Goal: Find specific page/section: Find specific page/section

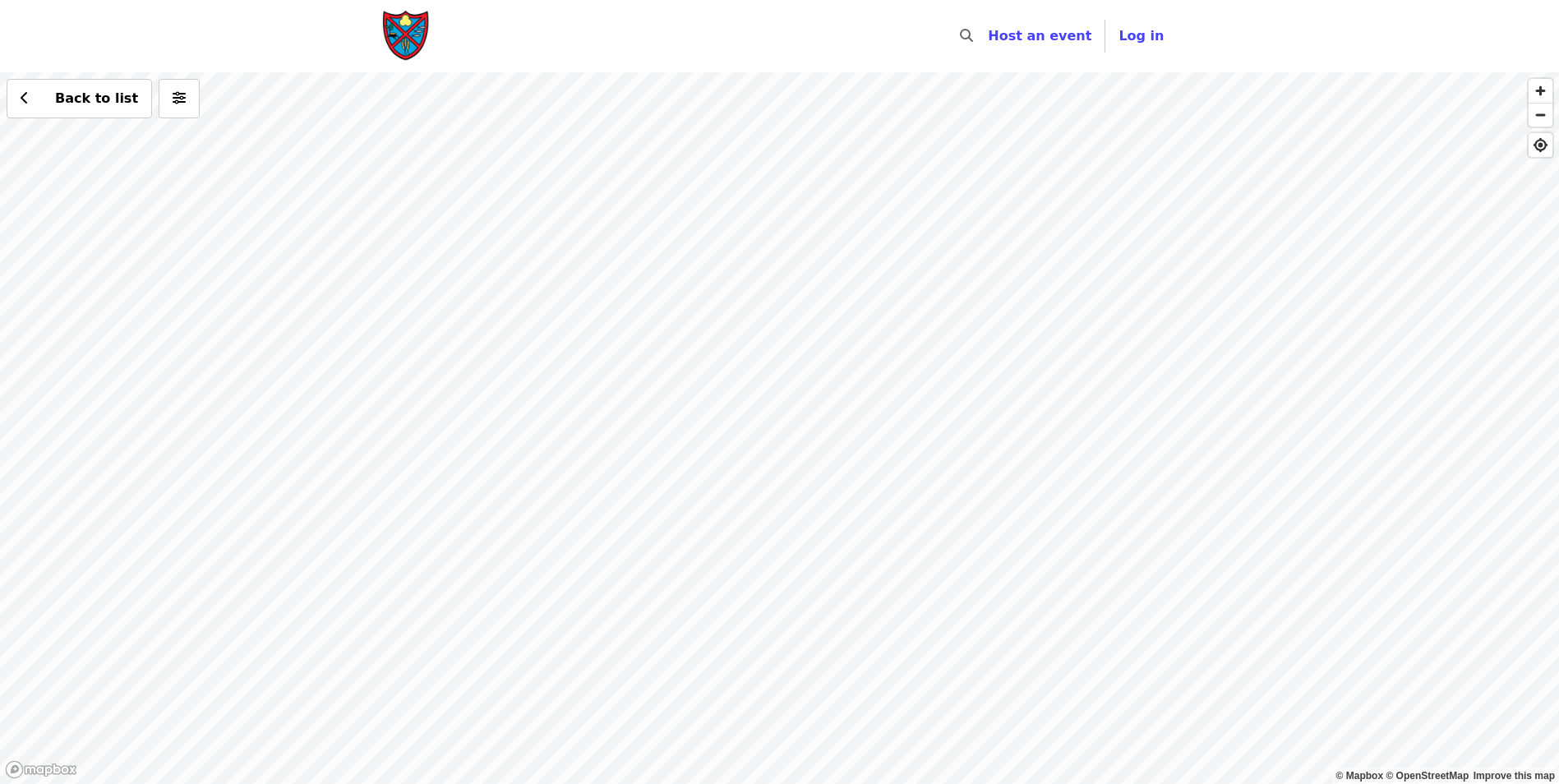
drag, startPoint x: 1095, startPoint y: 639, endPoint x: 1030, endPoint y: 425, distance: 223.7
click at [1034, 421] on div "Back to list" at bounding box center [780, 428] width 1559 height 712
click at [764, 501] on div "Back to list" at bounding box center [780, 428] width 1559 height 712
click at [886, 729] on div "Back to list" at bounding box center [780, 428] width 1559 height 712
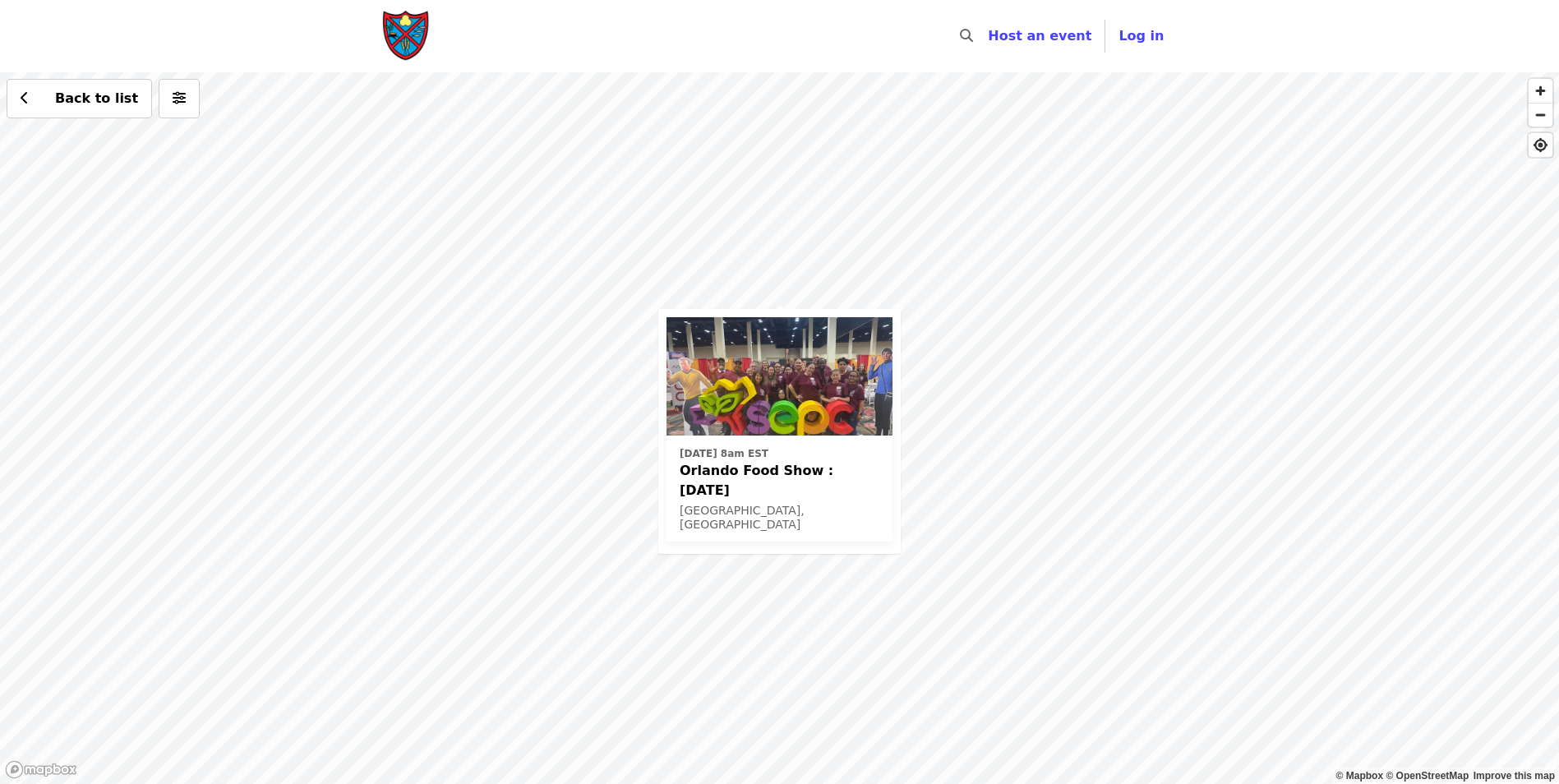
click at [774, 289] on div "Sat, Feb 28, 2026 @ 8am EST Orlando Food Show : February 28th, 2026 Orlando, FL…" at bounding box center [780, 428] width 1559 height 712
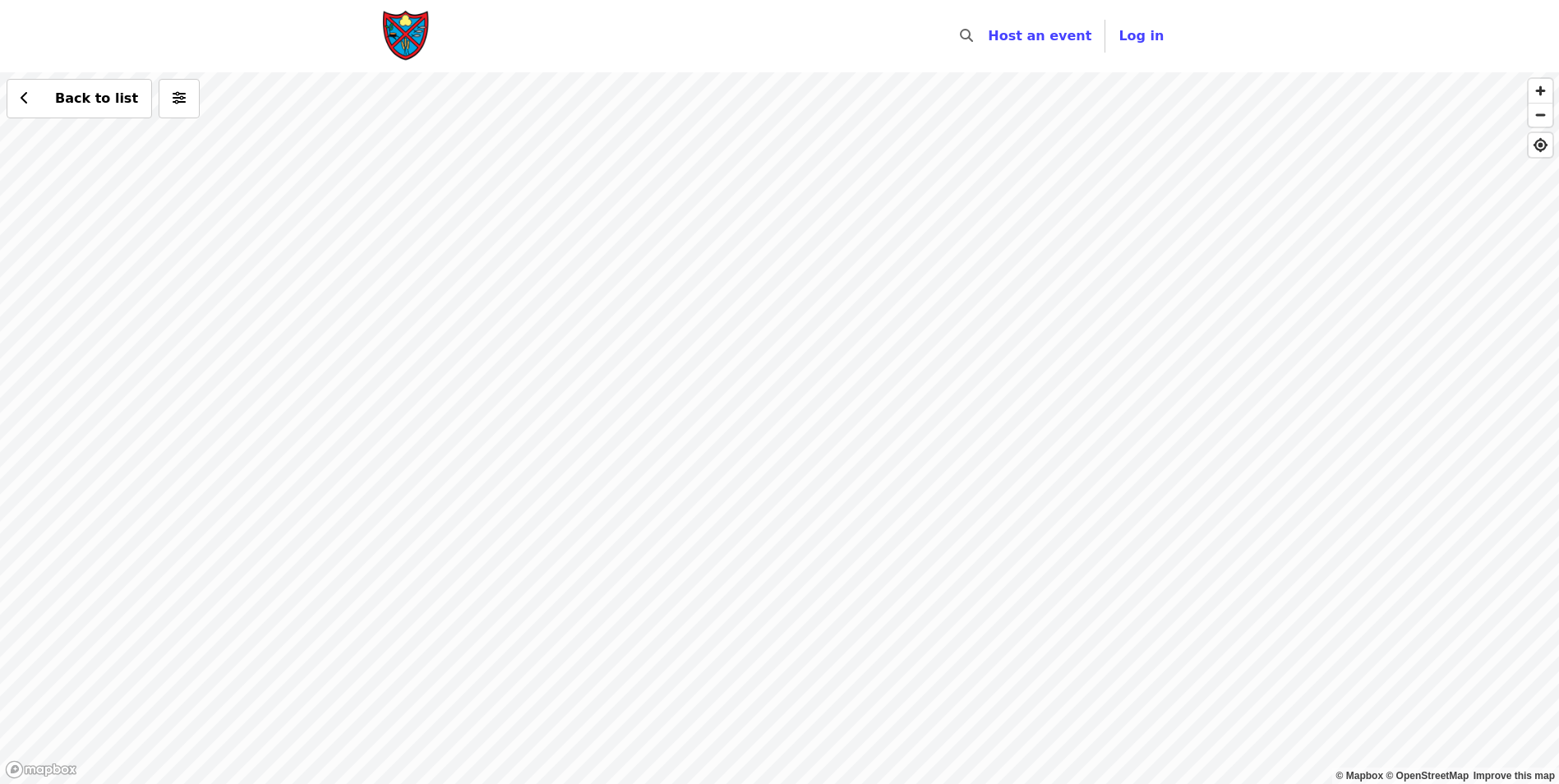
drag, startPoint x: 704, startPoint y: 308, endPoint x: 800, endPoint y: 739, distance: 441.6
click at [800, 739] on div "Back to list" at bounding box center [780, 428] width 1559 height 712
click at [703, 353] on div "Back to list" at bounding box center [780, 428] width 1559 height 712
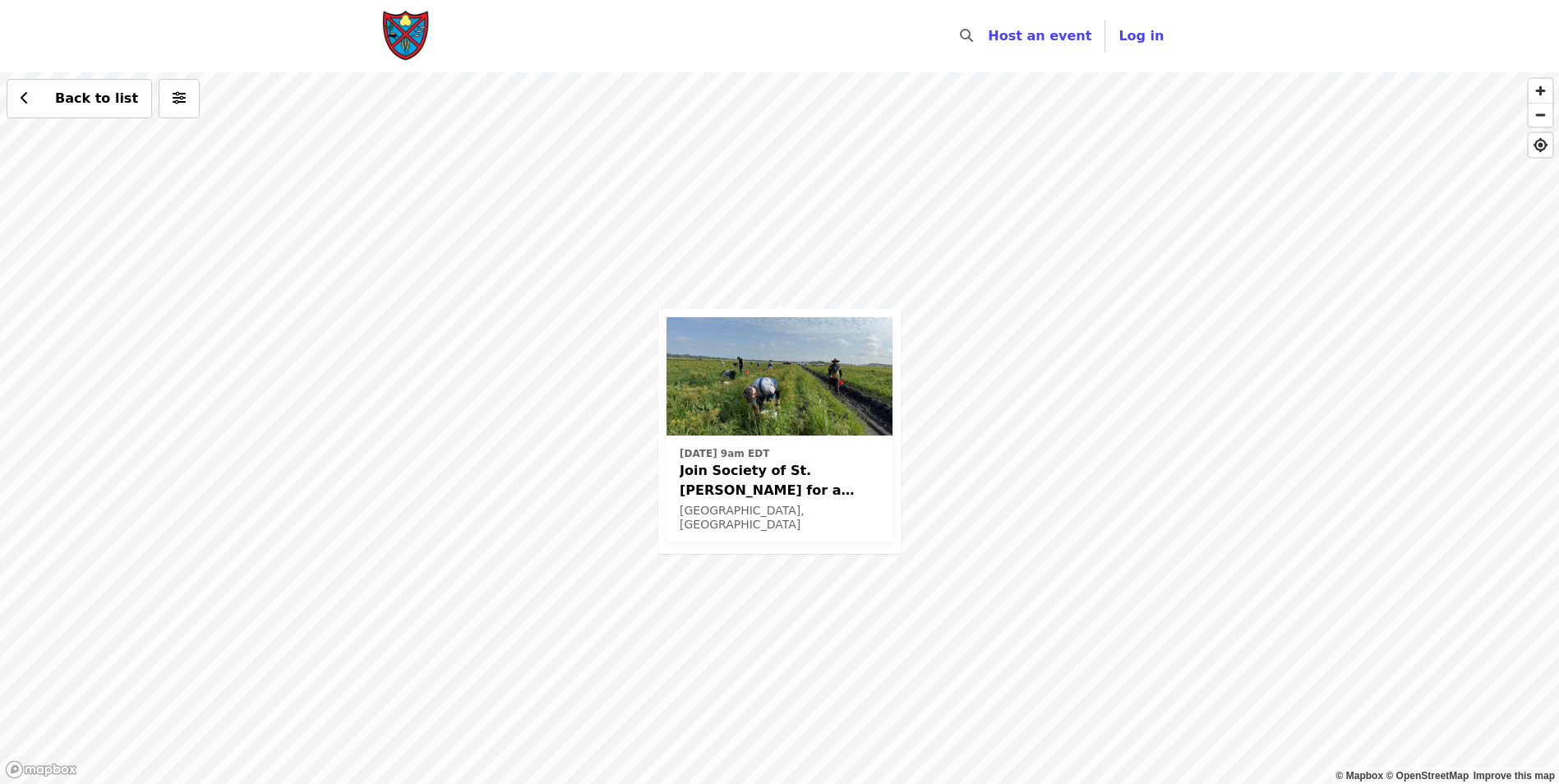
click at [772, 292] on div "Thu, Oct 16 @ 9am EDT Join Society of St. Andrew for a Glean in Mt. Dora , FL✨ …" at bounding box center [780, 428] width 1559 height 712
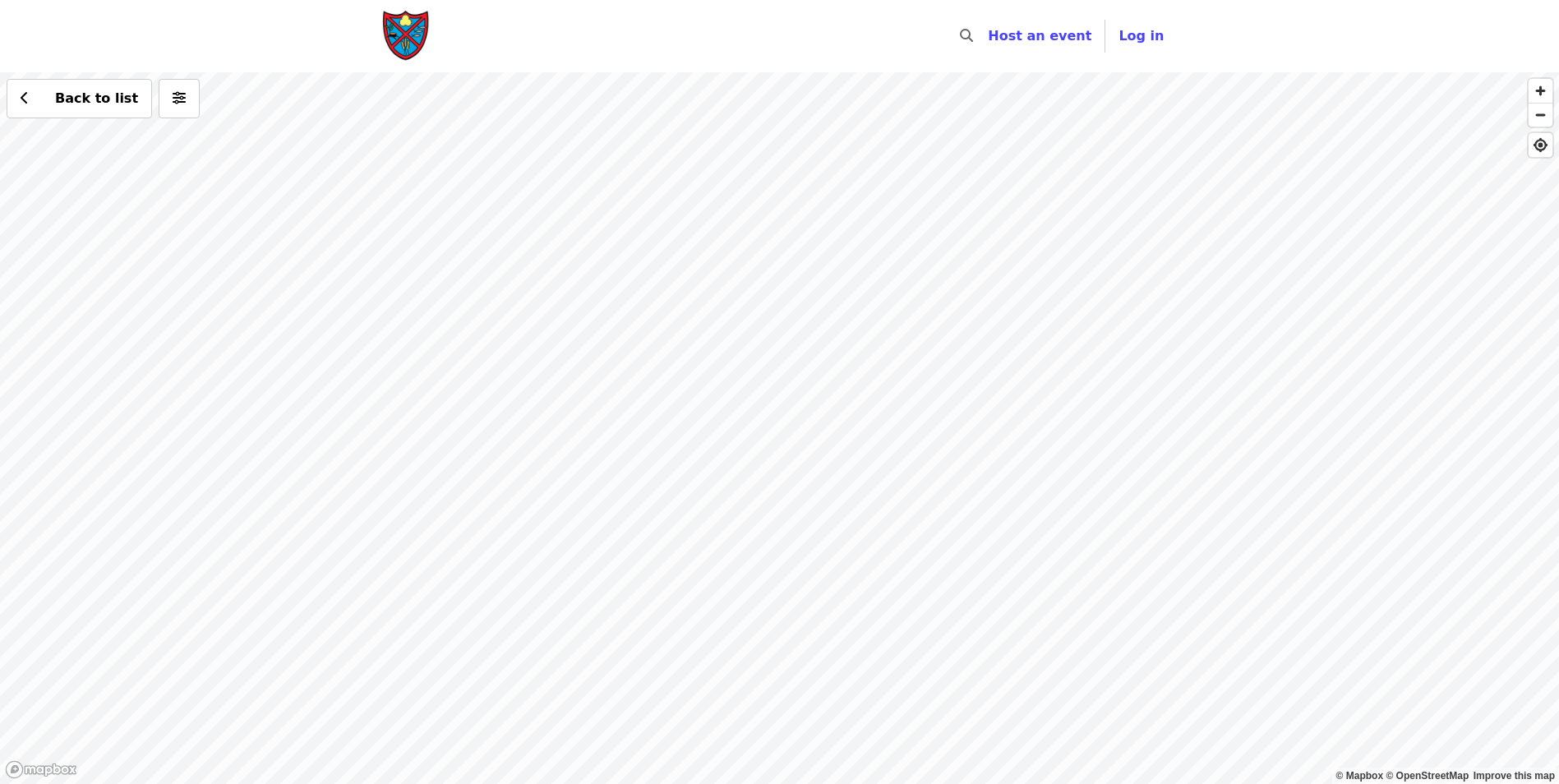
drag, startPoint x: 923, startPoint y: 259, endPoint x: 944, endPoint y: 745, distance: 486.5
click at [944, 745] on div "Back to list" at bounding box center [780, 428] width 1559 height 712
click at [986, 255] on div "Back to list" at bounding box center [780, 428] width 1559 height 712
click at [990, 290] on span "See 2 actions at this location" at bounding box center [987, 293] width 215 height 16
